Goal: Information Seeking & Learning: Check status

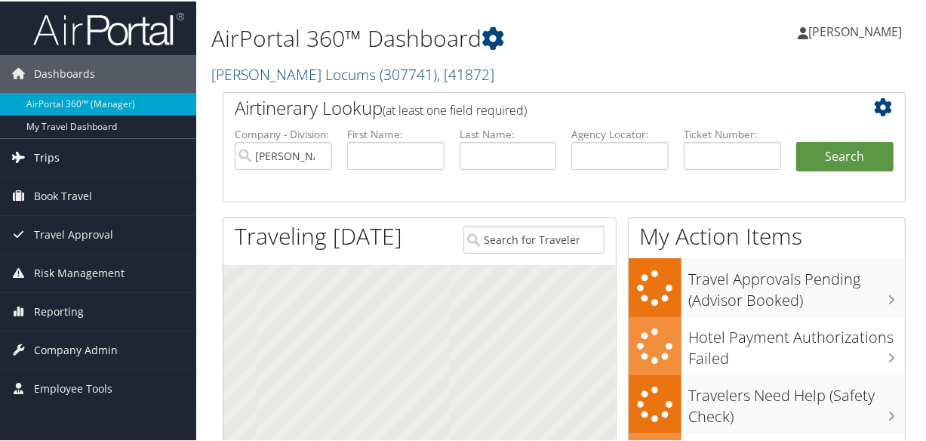
click at [54, 164] on span "Trips" at bounding box center [47, 156] width 26 height 38
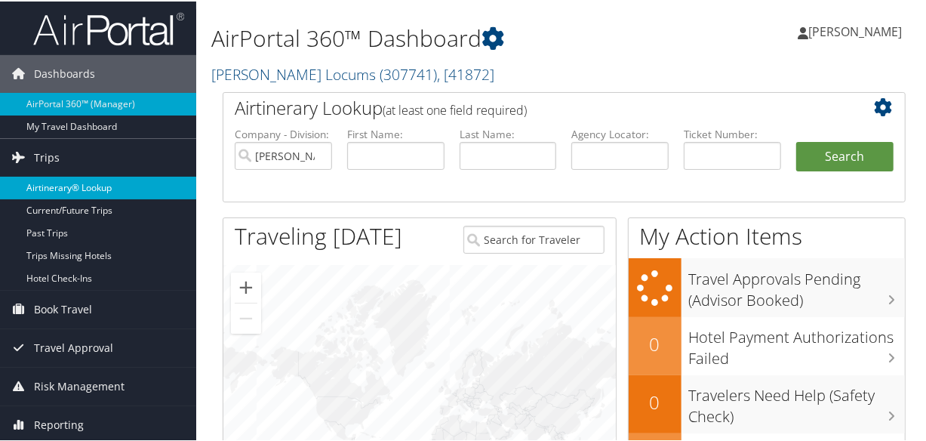
click at [68, 180] on link "Airtinerary® Lookup" at bounding box center [98, 186] width 196 height 23
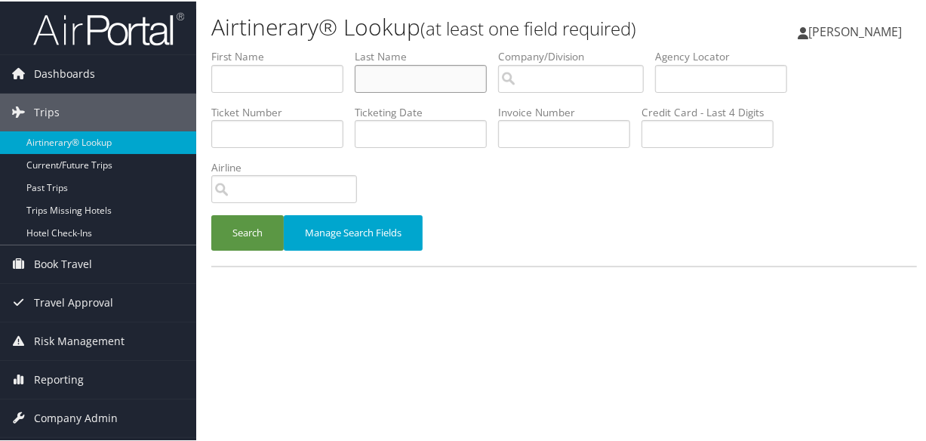
click at [398, 77] on input "text" at bounding box center [421, 77] width 132 height 28
type input "[PERSON_NAME]"
click at [211, 214] on button "Search" at bounding box center [247, 231] width 72 height 35
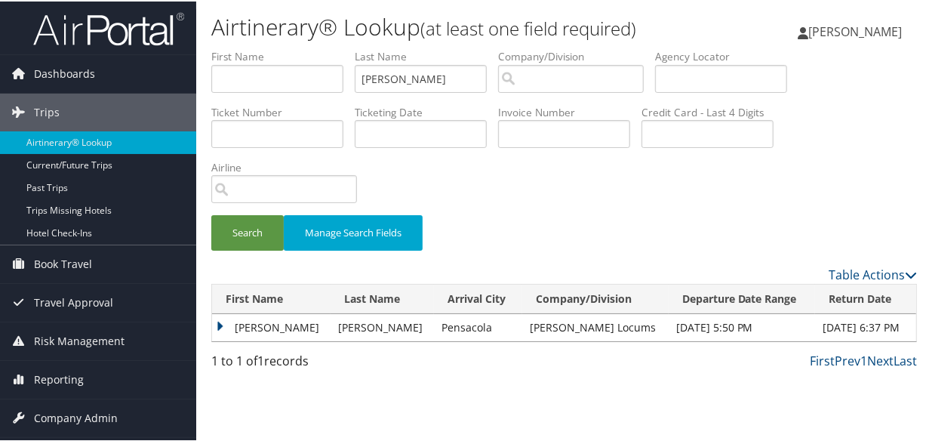
click at [226, 324] on td "[PERSON_NAME]" at bounding box center [271, 326] width 119 height 27
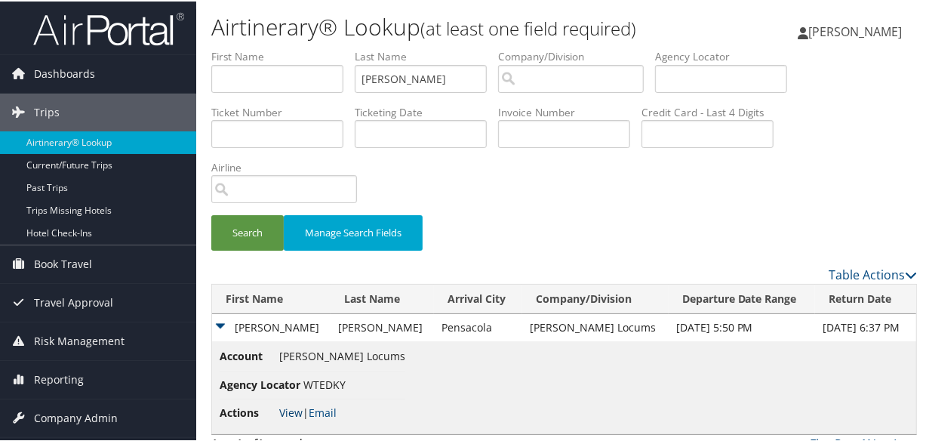
click at [292, 414] on link "View" at bounding box center [290, 411] width 23 height 14
drag, startPoint x: 445, startPoint y: 82, endPoint x: 326, endPoint y: 81, distance: 118.5
click at [326, 48] on ul "First Name Last Name gomez Departure City Arrival City Company/Division Airport…" at bounding box center [564, 48] width 706 height 0
type input "linehan"
click at [211, 214] on button "Search" at bounding box center [247, 231] width 72 height 35
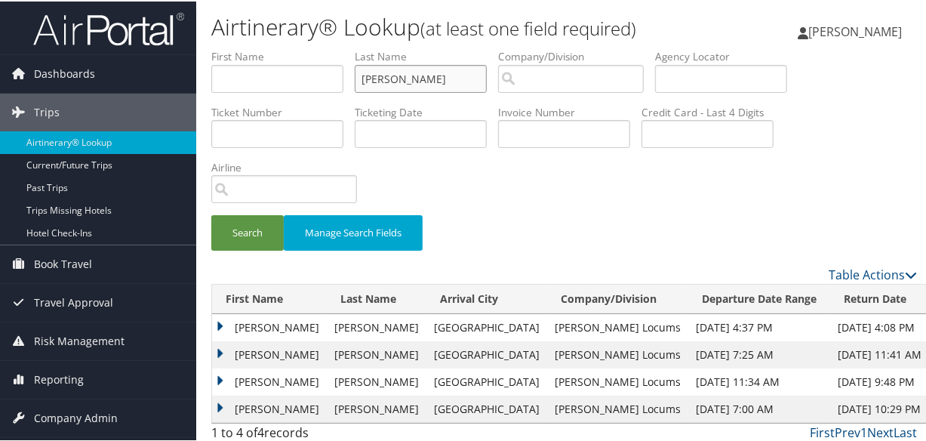
scroll to position [33, 0]
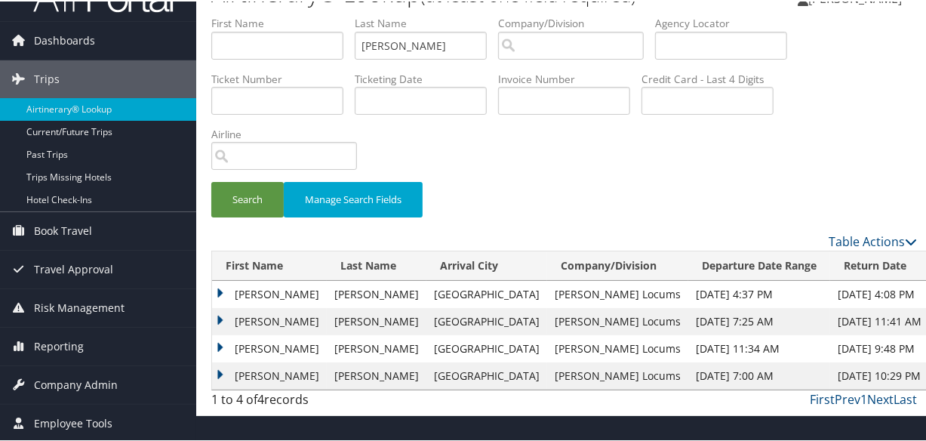
click at [223, 288] on td "Colleen" at bounding box center [269, 292] width 115 height 27
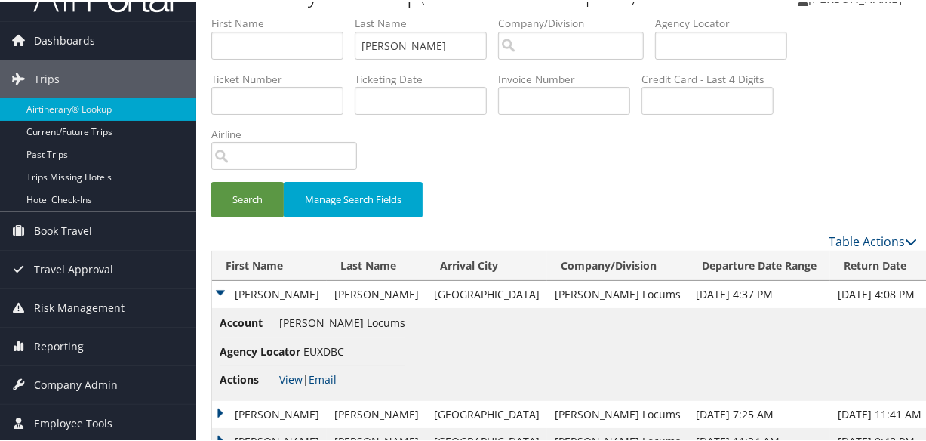
scroll to position [98, 0]
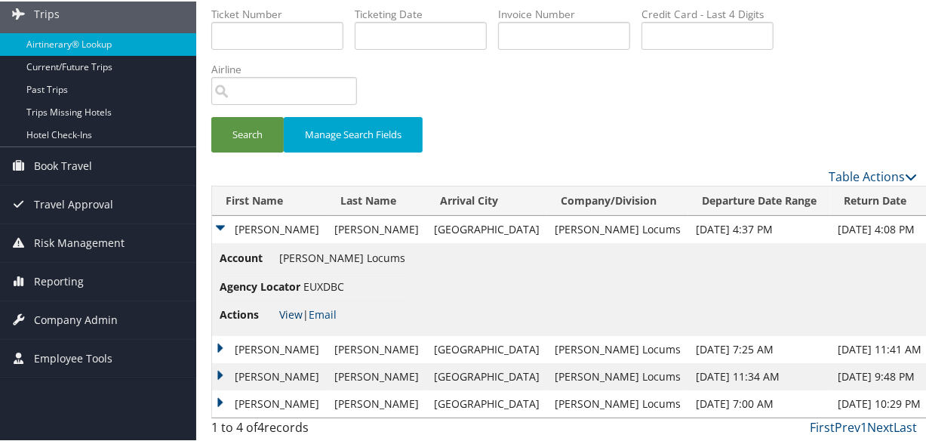
click at [293, 308] on link "View" at bounding box center [290, 313] width 23 height 14
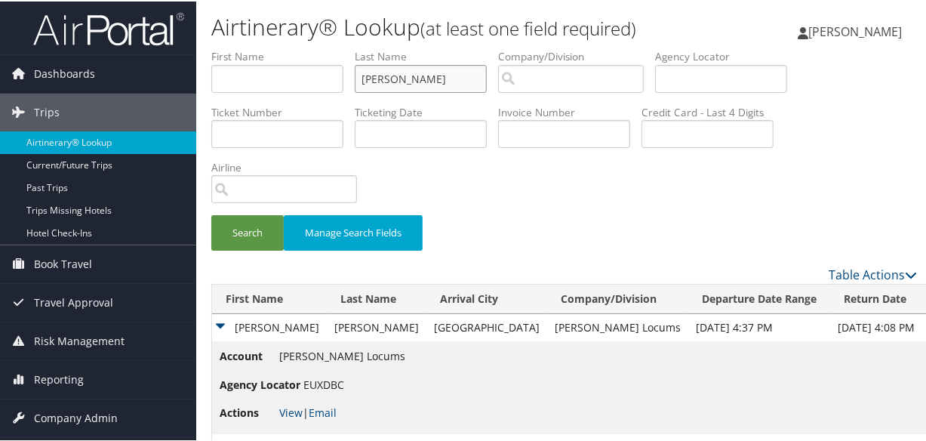
click at [441, 72] on input "linehan" at bounding box center [421, 77] width 132 height 28
drag, startPoint x: 445, startPoint y: 73, endPoint x: 167, endPoint y: 79, distance: 278.6
click at [167, 79] on div "Dashboards AirPortal 360™ (Manager) My Travel Dashboard Trips Airtinerary® Look…" at bounding box center [466, 270] width 932 height 540
type input "ALTAMIRANO"
click at [211, 214] on button "Search" at bounding box center [247, 231] width 72 height 35
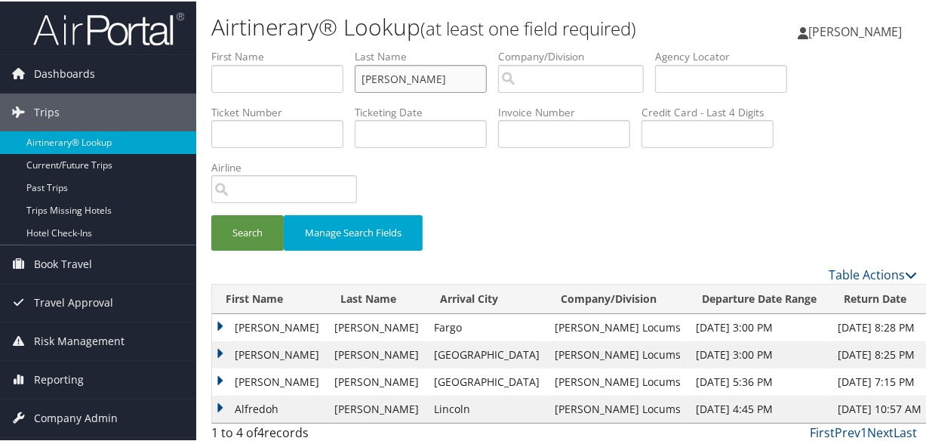
scroll to position [33, 0]
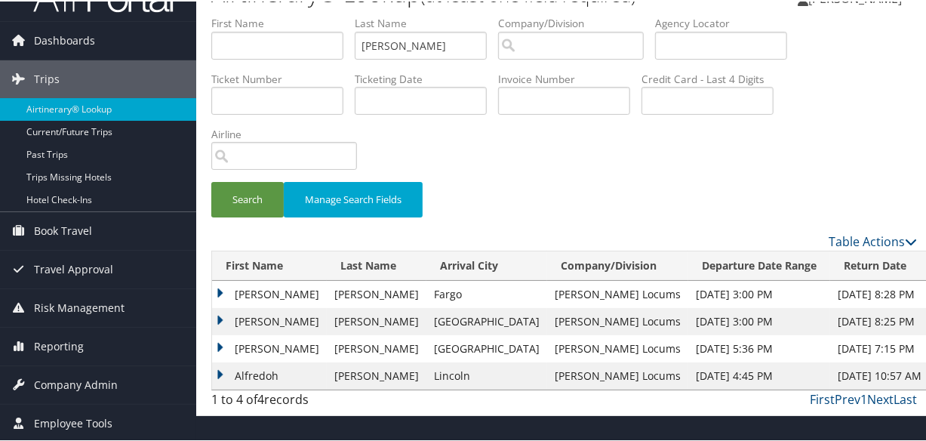
click at [226, 291] on td "Alfredo" at bounding box center [269, 292] width 115 height 27
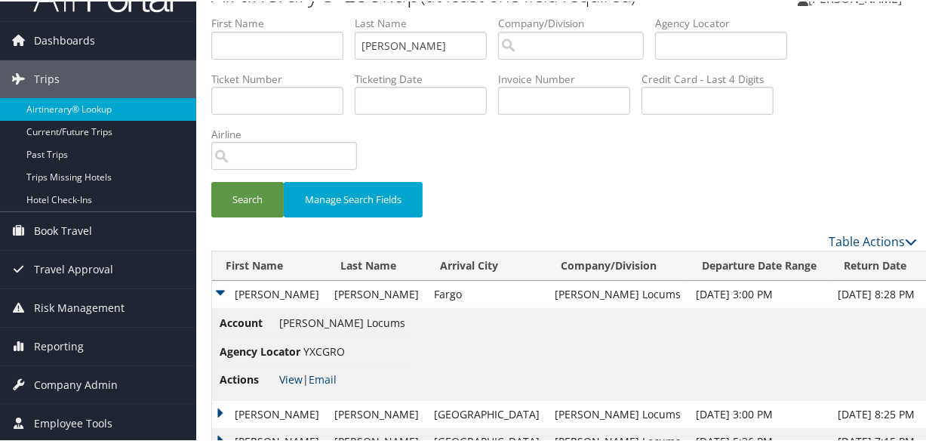
click at [288, 378] on link "View" at bounding box center [290, 378] width 23 height 14
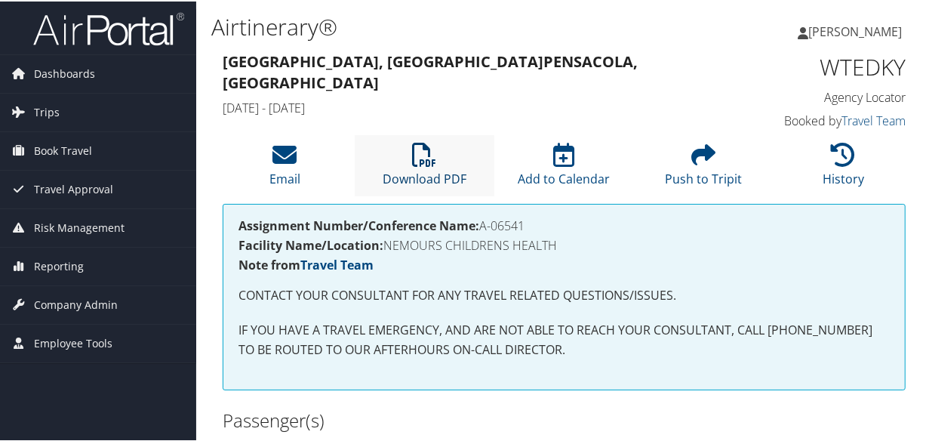
click at [424, 150] on icon at bounding box center [425, 153] width 24 height 24
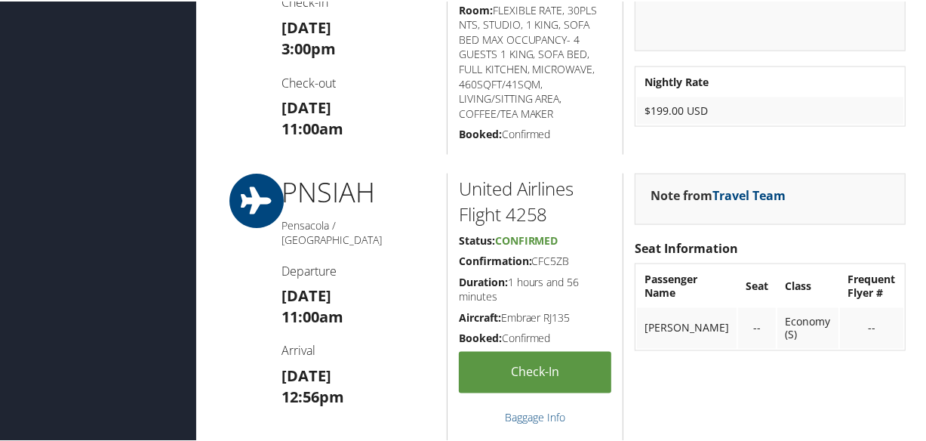
scroll to position [1852, 0]
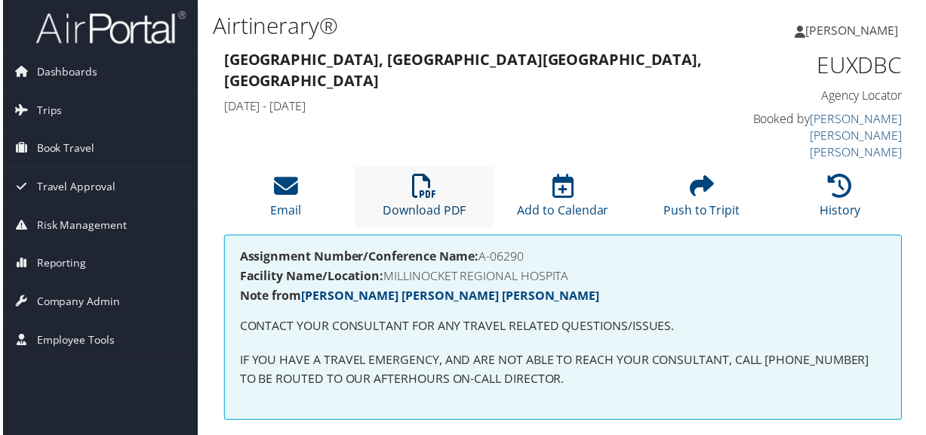
drag, startPoint x: 420, startPoint y: 182, endPoint x: 430, endPoint y: 189, distance: 11.9
click at [420, 182] on li "Download PDF" at bounding box center [425, 198] width 140 height 61
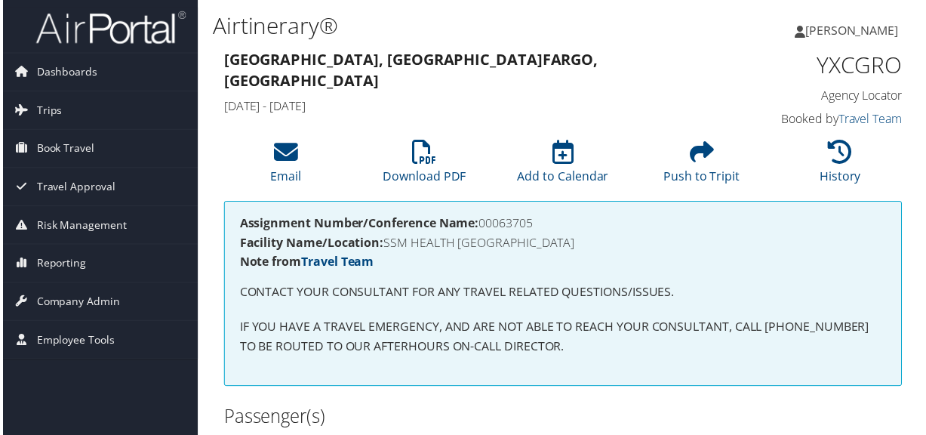
scroll to position [205, 0]
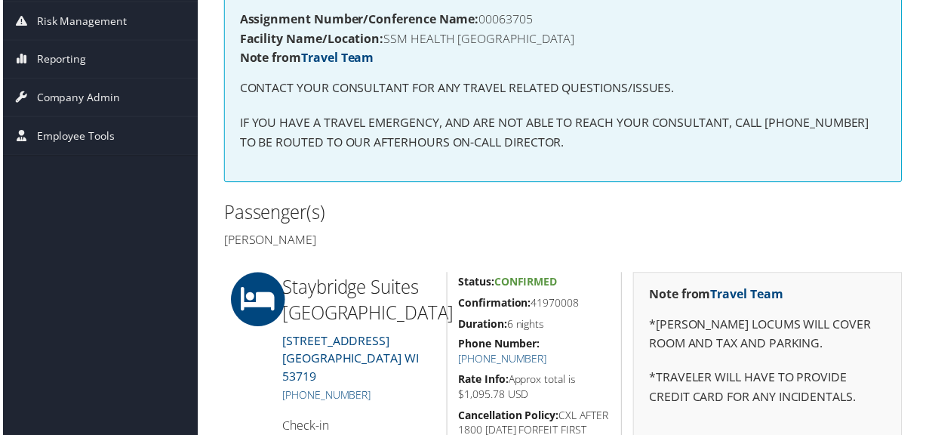
drag, startPoint x: 710, startPoint y: 15, endPoint x: 744, endPoint y: 23, distance: 34.2
click at [710, 15] on h4 "Assignment Number/Conference Name: 00063705" at bounding box center [564, 19] width 651 height 12
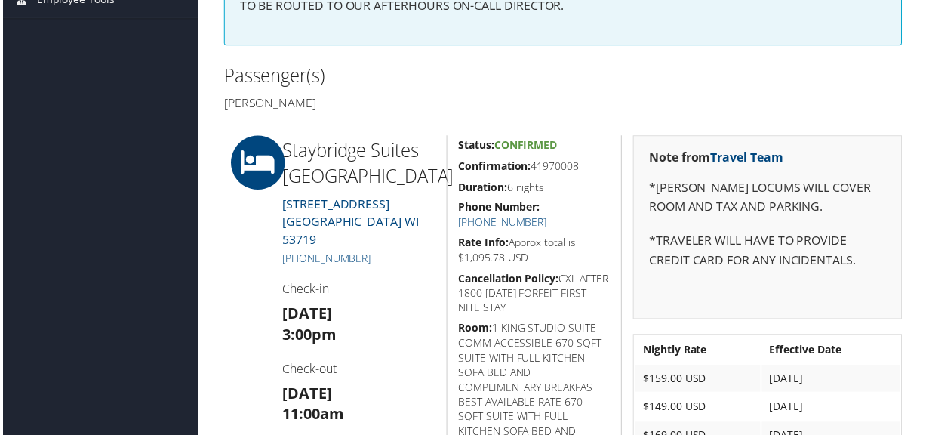
scroll to position [68, 0]
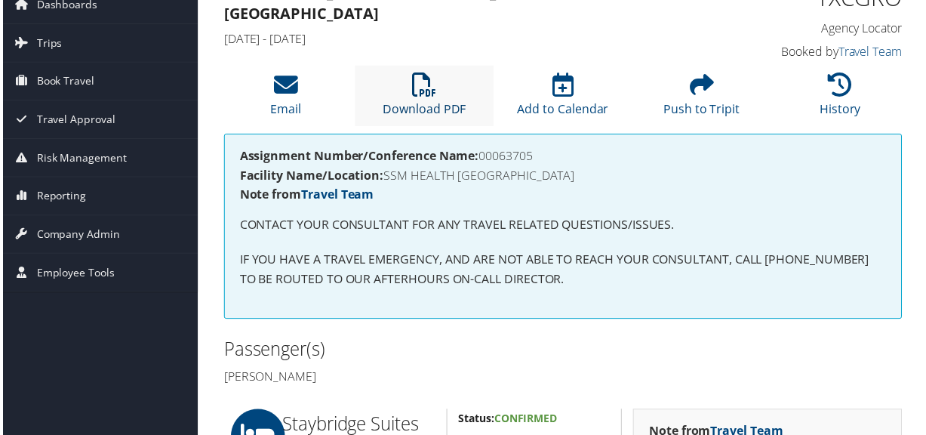
click at [430, 94] on icon at bounding box center [425, 85] width 24 height 24
